Goal: Check status: Check status

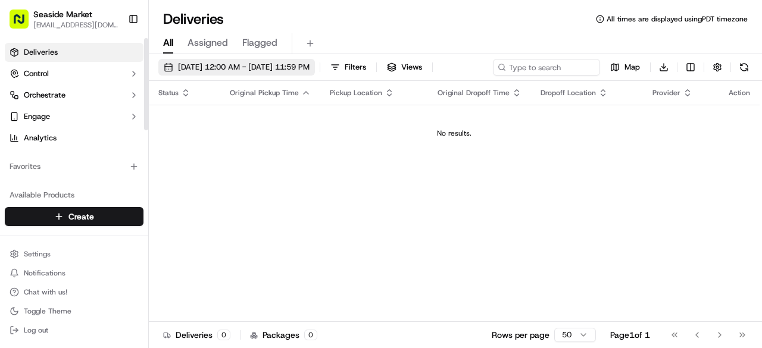
click at [223, 65] on span "[DATE] 12:00 AM - [DATE] 11:59 PM" at bounding box center [244, 67] width 132 height 11
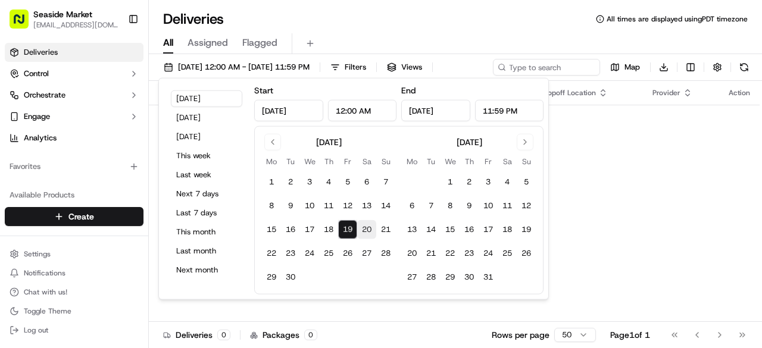
click at [364, 229] on button "20" at bounding box center [366, 229] width 19 height 19
type input "[DATE]"
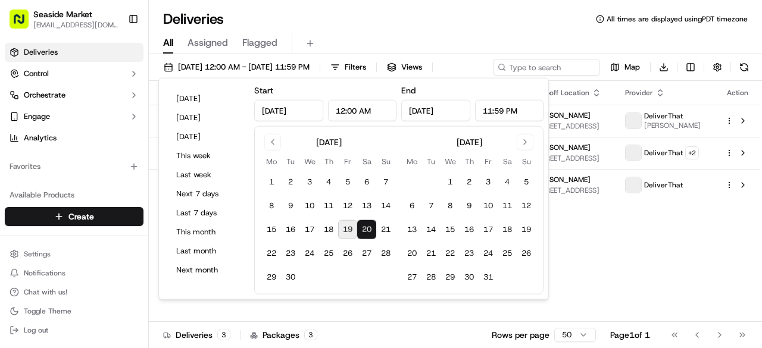
click at [594, 224] on div "Status Original Pickup Time Pickup Location Original Dropoff Time Dropoff Locat…" at bounding box center [454, 201] width 611 height 241
